Goal: Transaction & Acquisition: Purchase product/service

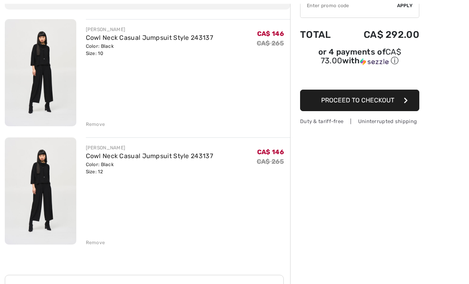
scroll to position [91, 0]
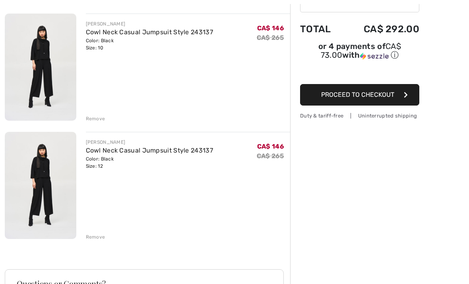
click at [97, 237] on div "Remove" at bounding box center [95, 236] width 19 height 7
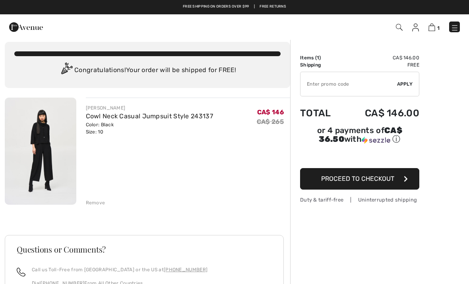
scroll to position [0, 0]
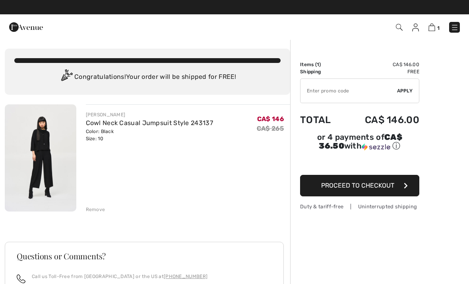
click at [362, 188] on span "Proceed to Checkout" at bounding box center [357, 185] width 73 height 8
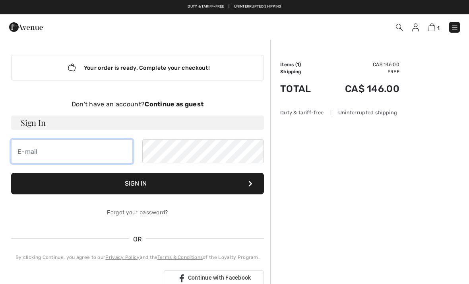
click at [114, 152] on input "email" at bounding box center [72, 151] width 122 height 24
click at [99, 152] on input "[EMAIL_ADDRESS][DOMAIN_NAME]" at bounding box center [72, 151] width 122 height 24
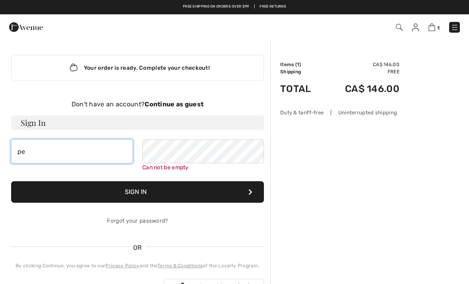
type input "p"
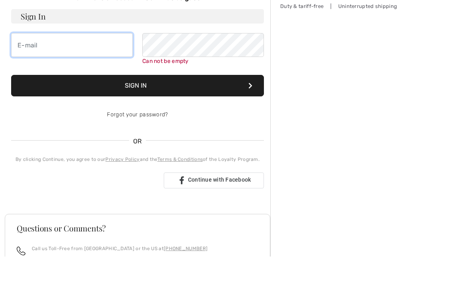
scroll to position [79, 0]
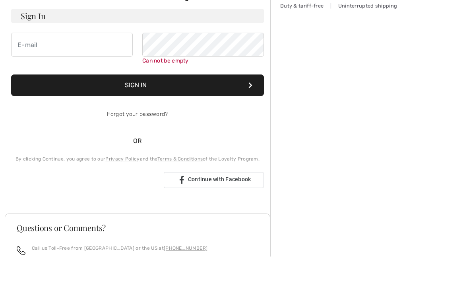
click at [226, 251] on h3 "Questions or Comments?" at bounding box center [138, 255] width 242 height 8
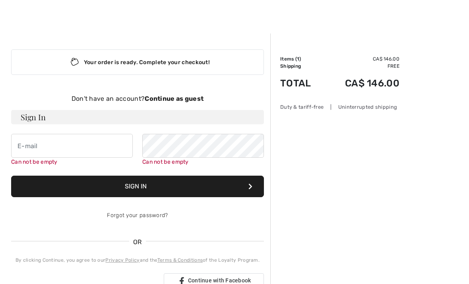
scroll to position [0, 0]
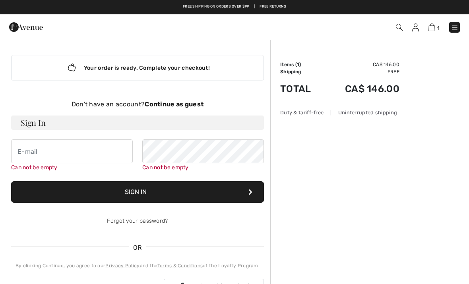
click at [176, 105] on strong "Continue as guest" at bounding box center [174, 104] width 59 height 8
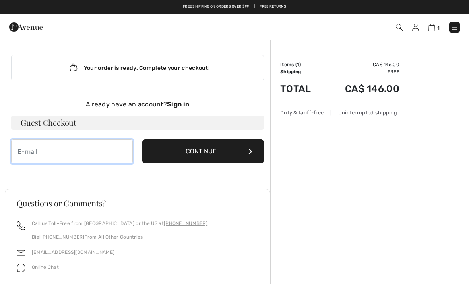
click at [100, 154] on input "email" at bounding box center [72, 151] width 122 height 24
type input "[EMAIL_ADDRESS][DOMAIN_NAME]"
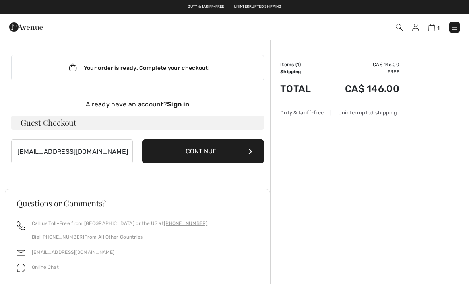
click at [219, 147] on button "Continue" at bounding box center [203, 151] width 122 height 24
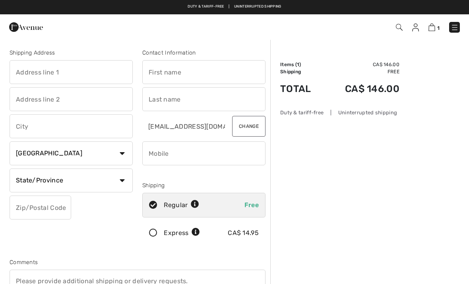
checkbox input "true"
click at [93, 81] on input "text" at bounding box center [71, 72] width 123 height 24
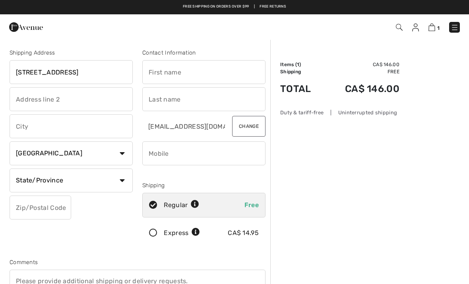
type input "[STREET_ADDRESS]"
click at [228, 70] on input "text" at bounding box center [203, 72] width 123 height 24
type input "Cheryl"
click at [197, 105] on input "text" at bounding box center [203, 99] width 123 height 24
type input "Emond"
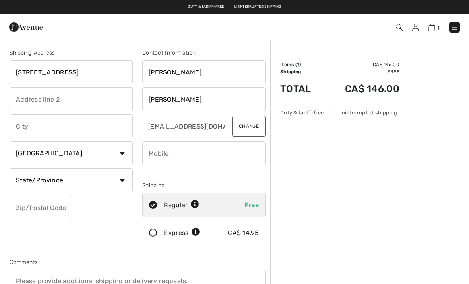
click at [97, 127] on input "text" at bounding box center [71, 126] width 123 height 24
type input "Ottawa"
click at [125, 183] on select "State/Province Alberta British Columbia Manitoba New Brunswick Newfoundland and…" at bounding box center [71, 180] width 123 height 24
select select "ON"
click at [203, 149] on input "phone" at bounding box center [203, 153] width 123 height 24
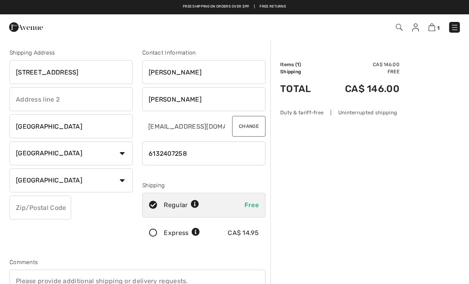
type input "6132407258"
click at [50, 207] on input "text" at bounding box center [41, 207] width 62 height 24
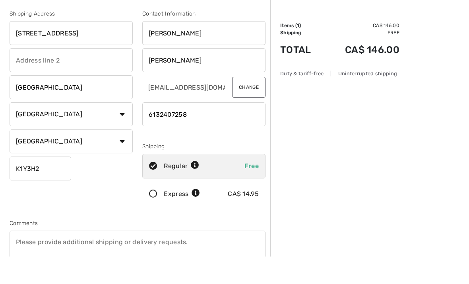
scroll to position [18, 0]
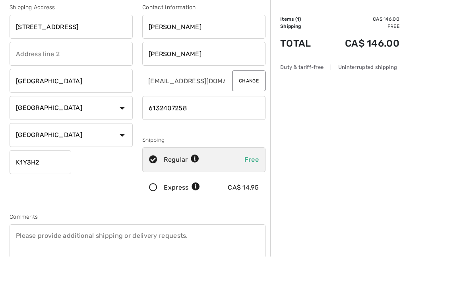
type input "K1Y3H2"
click at [160, 251] on textarea at bounding box center [138, 272] width 256 height 42
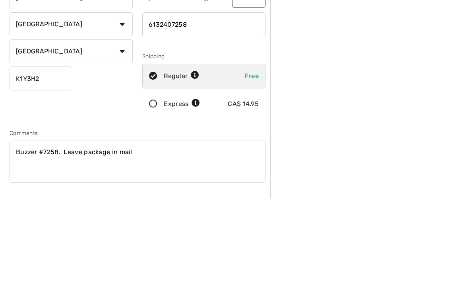
scroll to position [145, 0]
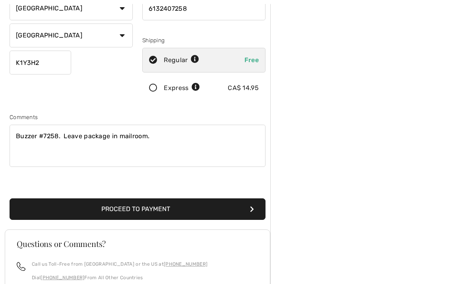
type textarea "Buzzer #7258. Leave package in mailroom."
click at [214, 206] on button "Proceed to Payment" at bounding box center [138, 208] width 256 height 21
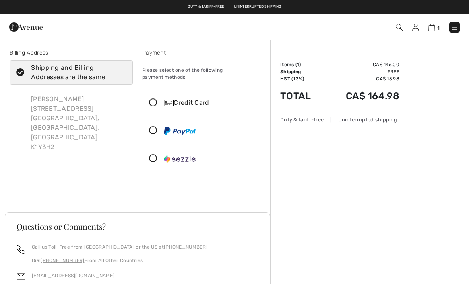
click at [150, 99] on icon at bounding box center [153, 103] width 21 height 8
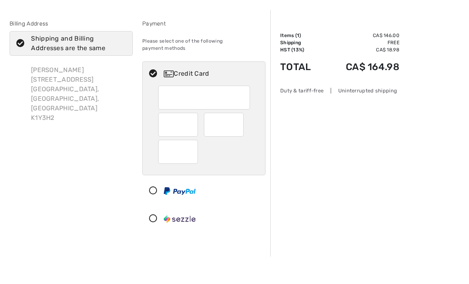
scroll to position [2, 0]
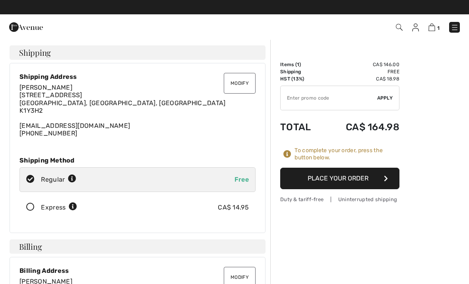
click at [352, 177] on button "Place Your Order" at bounding box center [339, 178] width 119 height 21
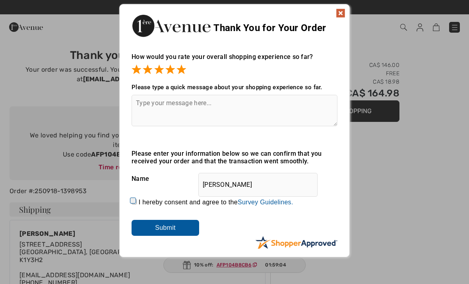
click at [194, 230] on input "Submit" at bounding box center [166, 228] width 68 height 16
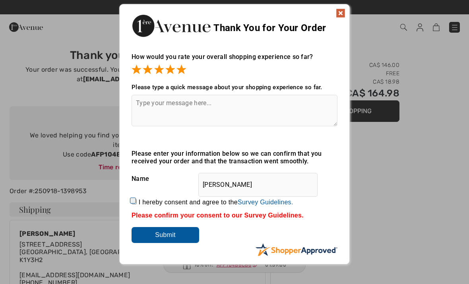
click at [339, 11] on img at bounding box center [341, 13] width 10 height 10
